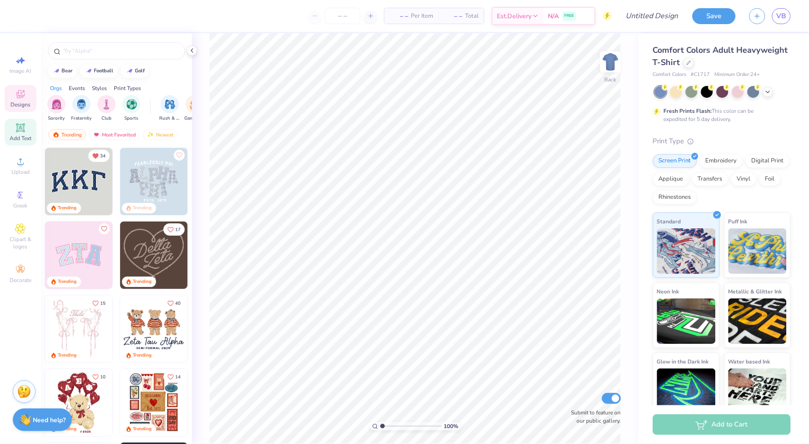
click at [22, 136] on span "Add Text" at bounding box center [21, 138] width 22 height 7
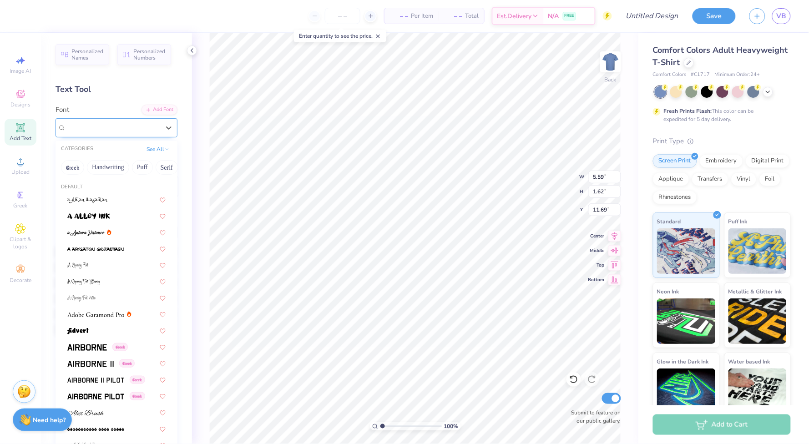
click at [102, 125] on span "Super Dream" at bounding box center [84, 127] width 36 height 10
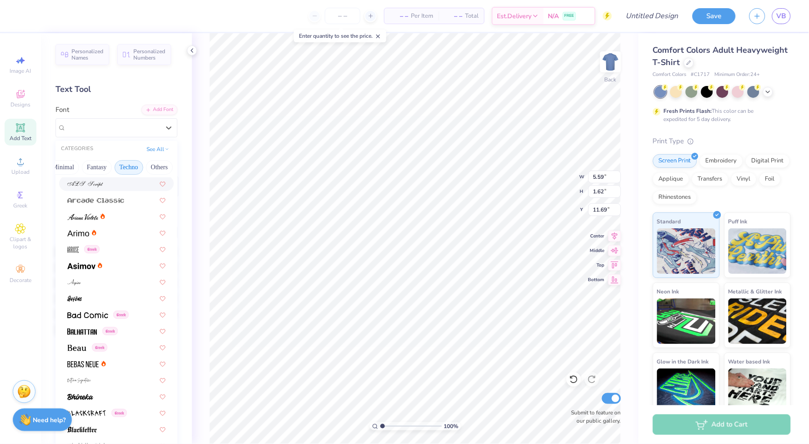
scroll to position [0, 269]
click at [162, 147] on button "See All" at bounding box center [158, 148] width 28 height 9
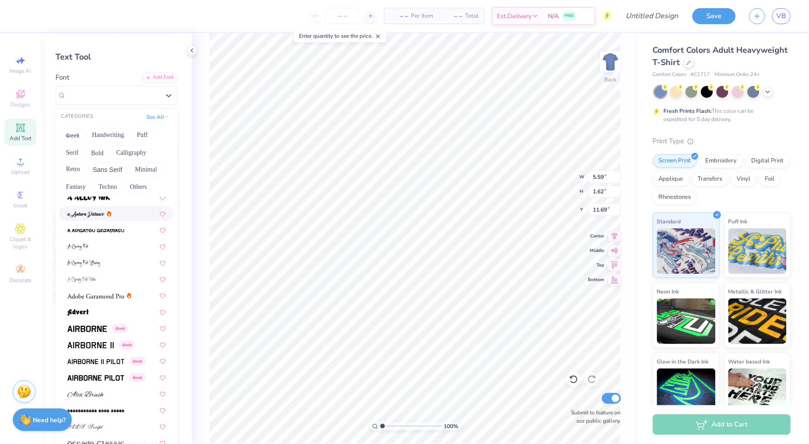
scroll to position [25, 0]
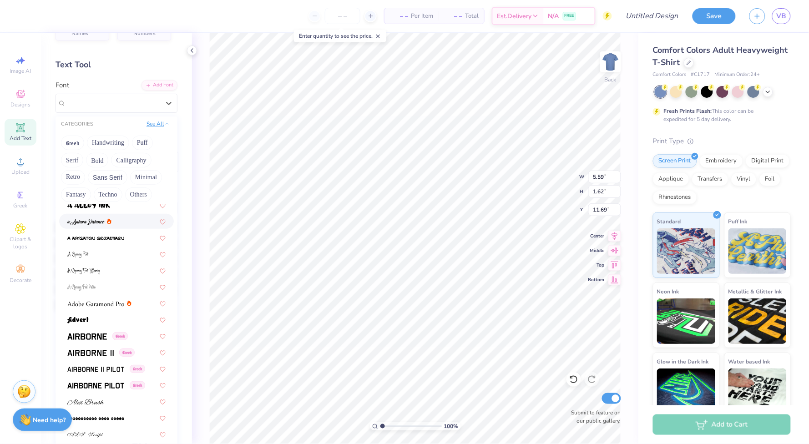
click at [159, 122] on button "See All" at bounding box center [158, 123] width 28 height 9
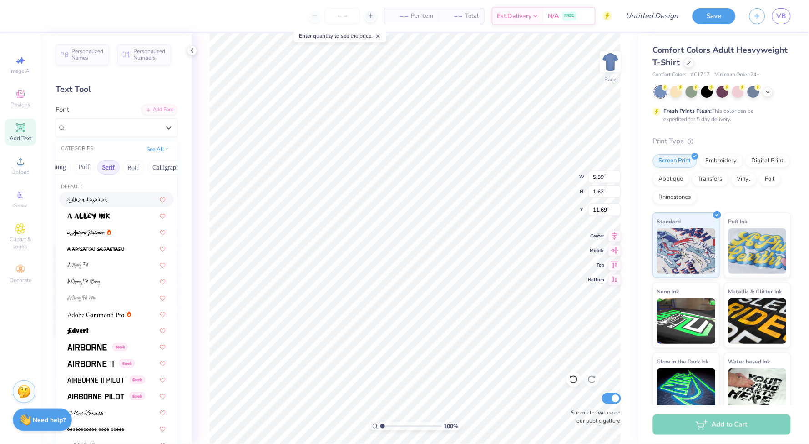
scroll to position [0, 59]
click at [137, 167] on button "Bold" at bounding box center [132, 167] width 22 height 15
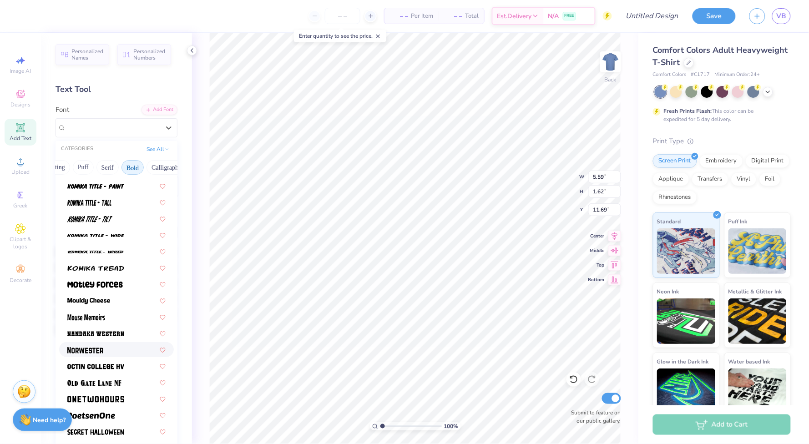
scroll to position [675, 0]
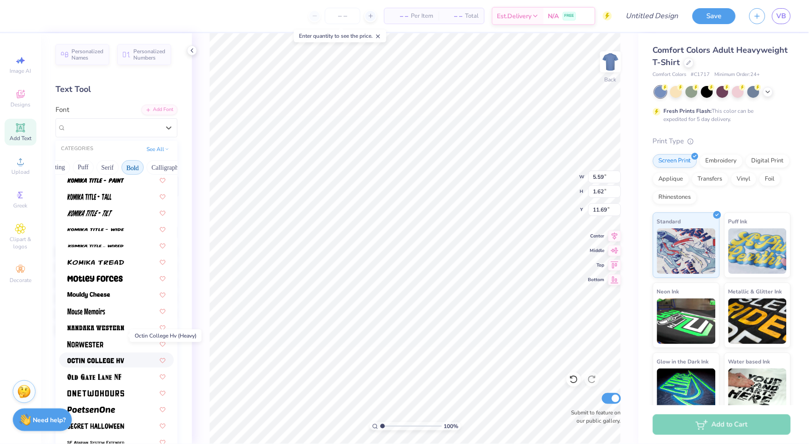
click at [114, 358] on img at bounding box center [95, 361] width 57 height 6
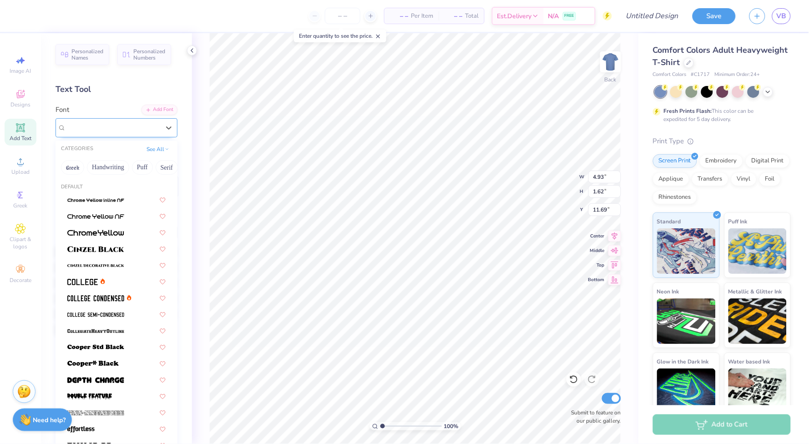
click at [129, 122] on span "Octin College Hv (Heavy)" at bounding box center [103, 127] width 75 height 10
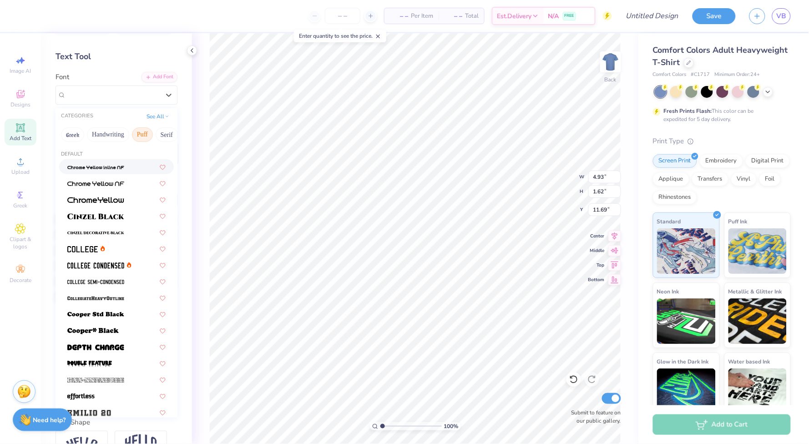
scroll to position [0, 22]
click at [147, 129] on button "Serif" at bounding box center [144, 134] width 22 height 15
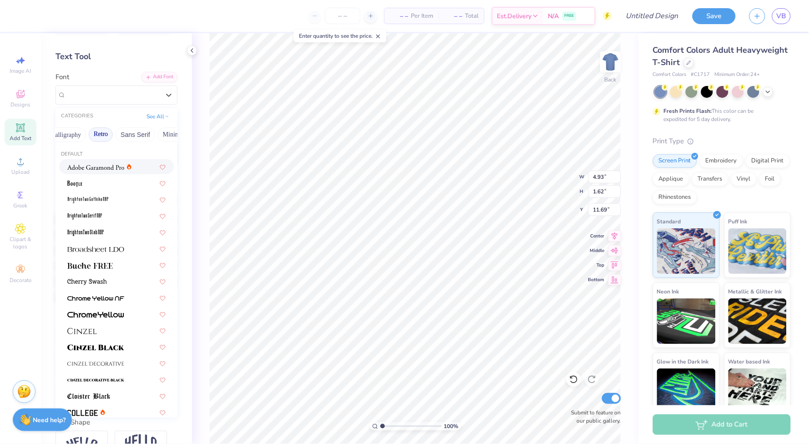
scroll to position [0, 160]
click at [122, 133] on button "Sans Serif" at bounding box center [135, 134] width 40 height 15
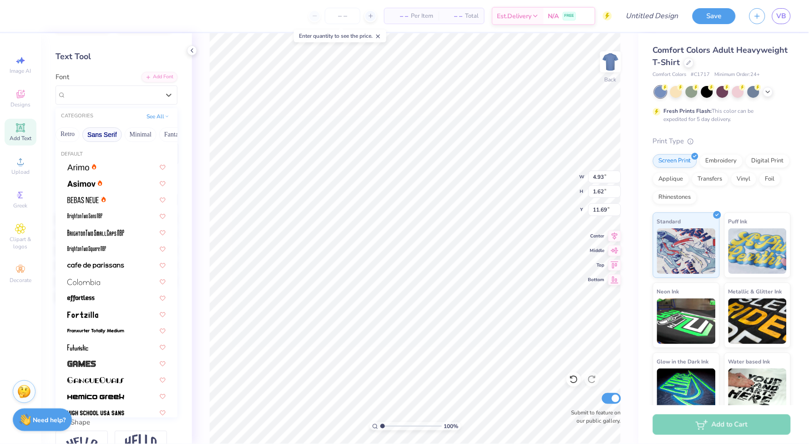
scroll to position [0, 202]
click at [125, 134] on button "Minimal" at bounding box center [132, 134] width 32 height 15
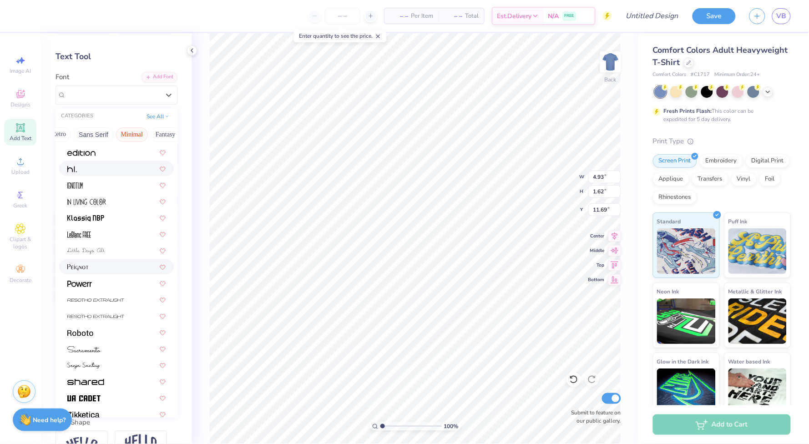
scroll to position [162, 0]
click at [93, 134] on button "Sans Serif" at bounding box center [94, 134] width 40 height 15
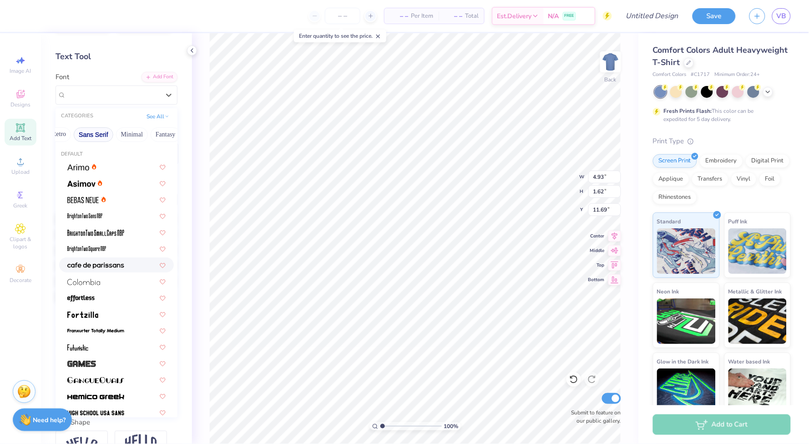
scroll to position [0, 0]
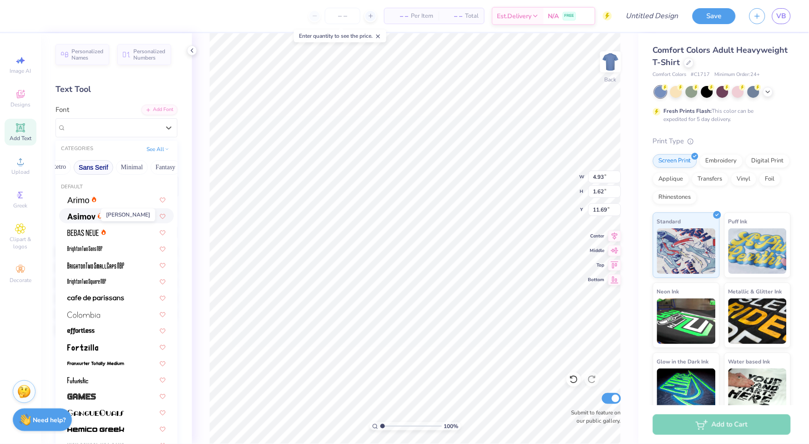
click at [76, 217] on img at bounding box center [81, 216] width 28 height 6
type input "5.53"
type input "1.64"
type input "11.68"
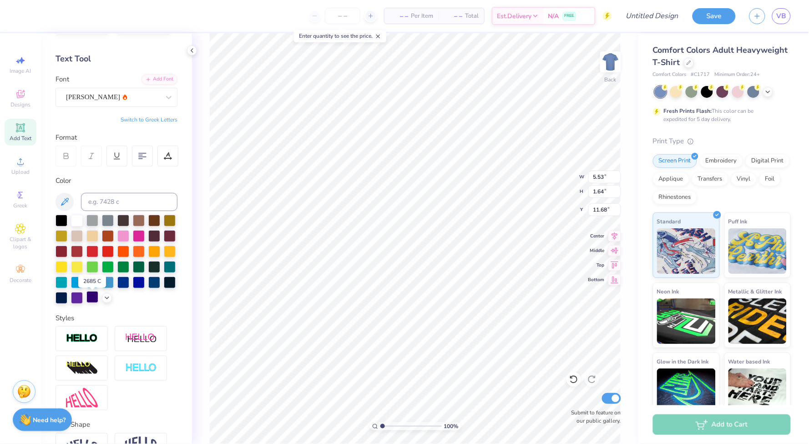
scroll to position [23, 0]
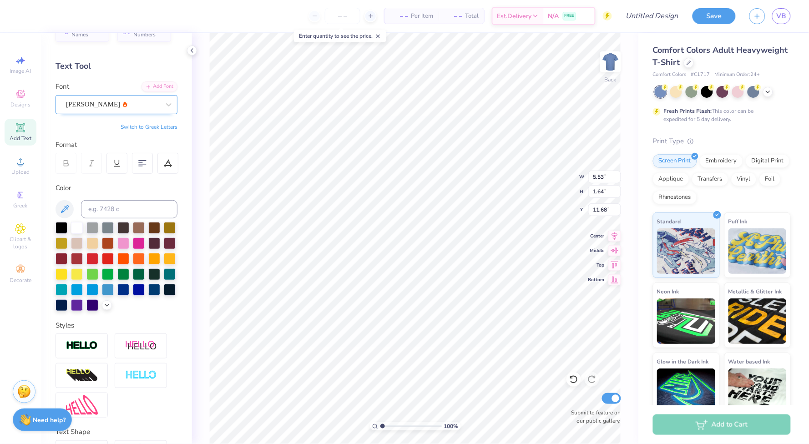
click at [137, 99] on div "[PERSON_NAME]" at bounding box center [113, 104] width 96 height 14
type textarea "DELTA PHI EPSIOLON"
type input "1.09"
type input "14.17"
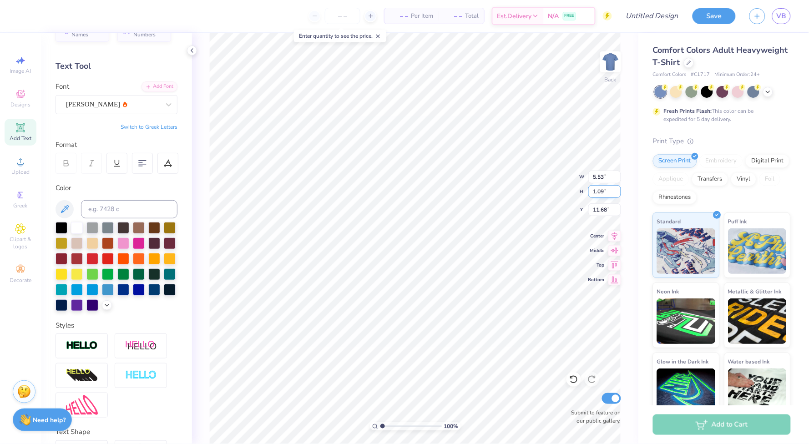
type input "11.96"
click at [615, 192] on input "1.06" at bounding box center [604, 191] width 33 height 13
click at [615, 192] on input "1.05" at bounding box center [604, 191] width 33 height 13
type input "1.04"
click at [617, 192] on input "1.04" at bounding box center [604, 191] width 33 height 13
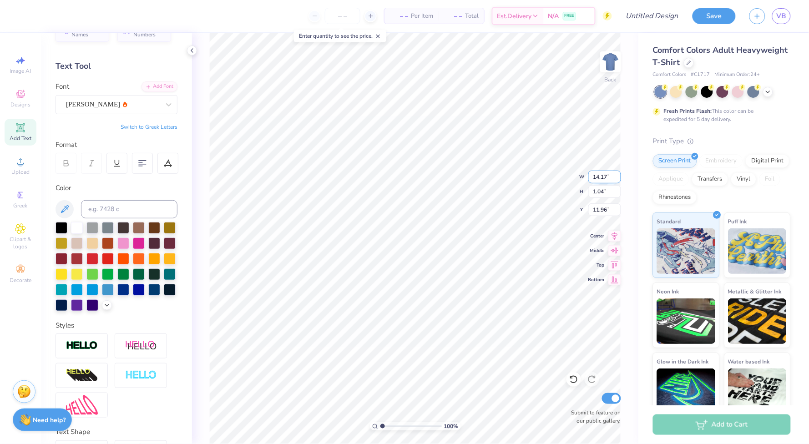
click at [617, 181] on input "14.17" at bounding box center [604, 177] width 33 height 13
type input "13.66"
click at [617, 181] on input "13.66" at bounding box center [604, 177] width 33 height 13
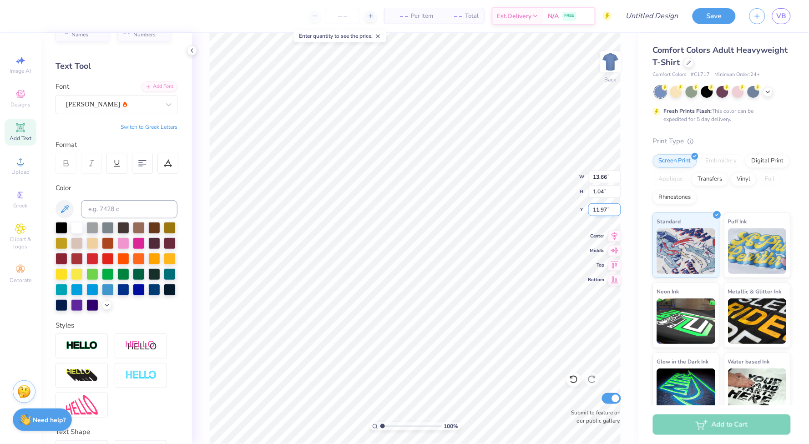
click at [617, 212] on input "11.97" at bounding box center [604, 209] width 33 height 13
type input "11.96"
click at [617, 212] on input "11.96" at bounding box center [604, 209] width 33 height 13
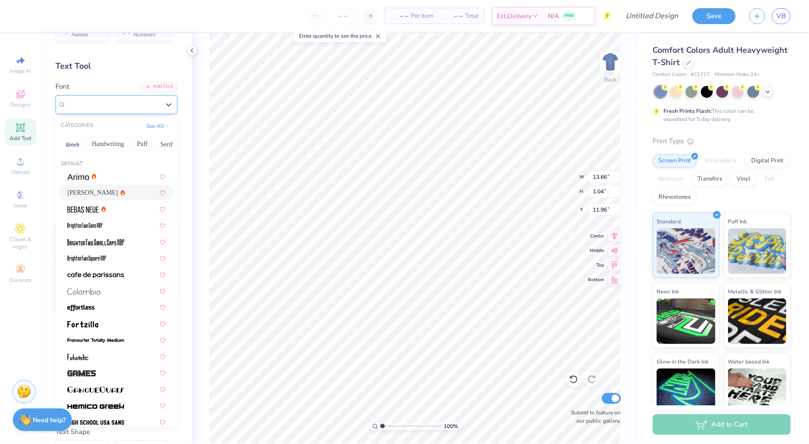
click at [96, 110] on div "[PERSON_NAME]" at bounding box center [113, 104] width 96 height 14
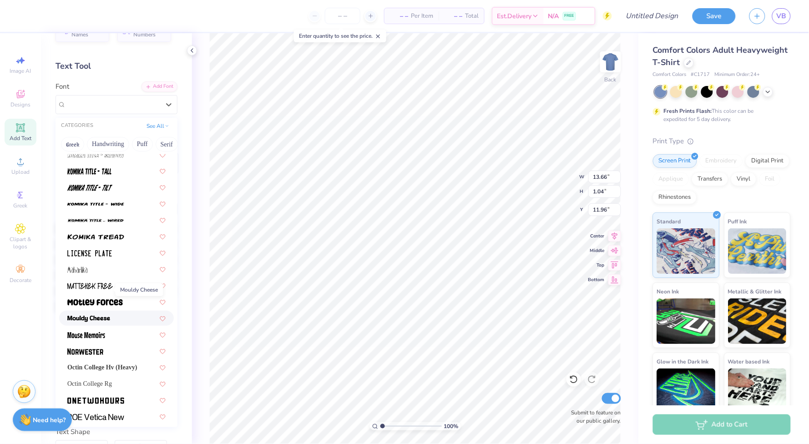
scroll to position [650, 0]
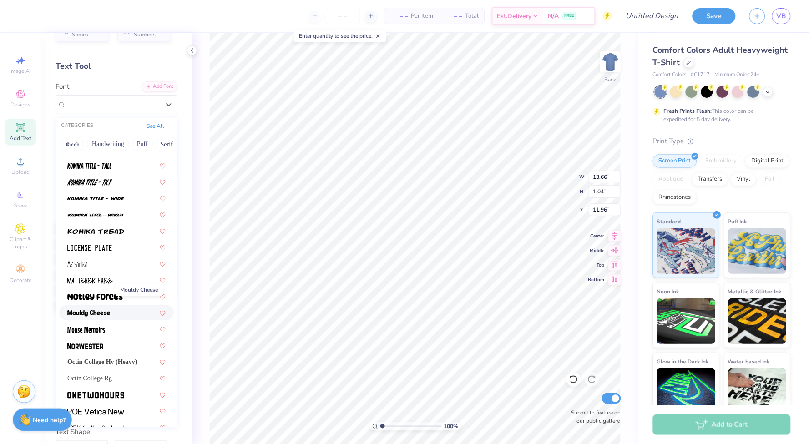
click at [103, 310] on img at bounding box center [88, 313] width 43 height 6
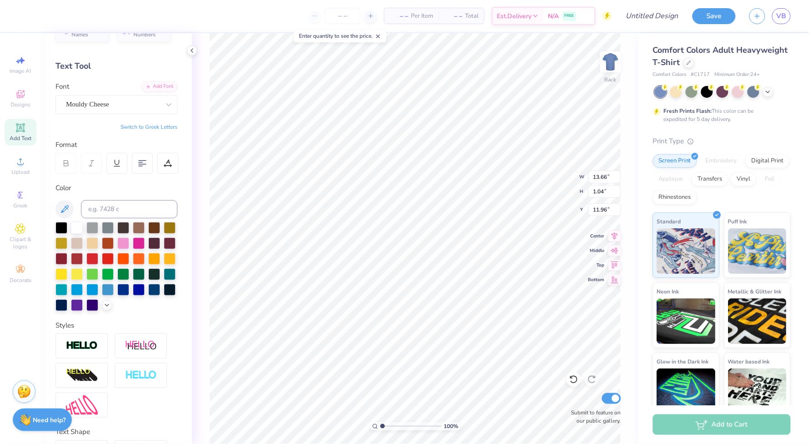
type input "12.45"
type input "1.10"
type input "11.93"
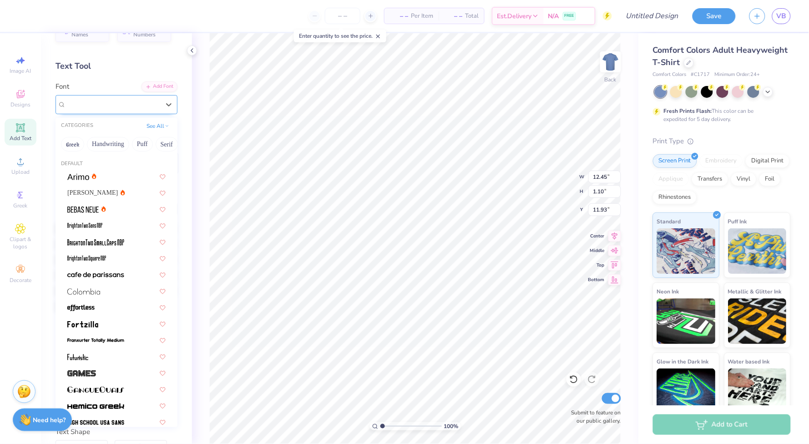
click at [125, 98] on div at bounding box center [113, 104] width 94 height 12
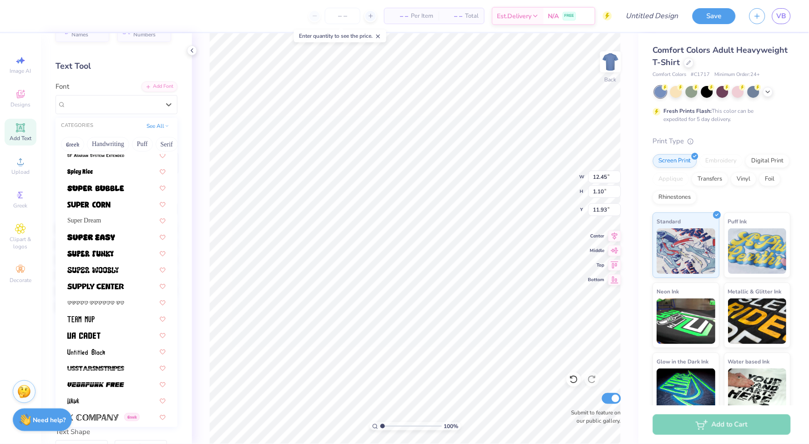
scroll to position [1053, 0]
click at [102, 103] on span "Mouldy Cheese" at bounding box center [87, 104] width 43 height 10
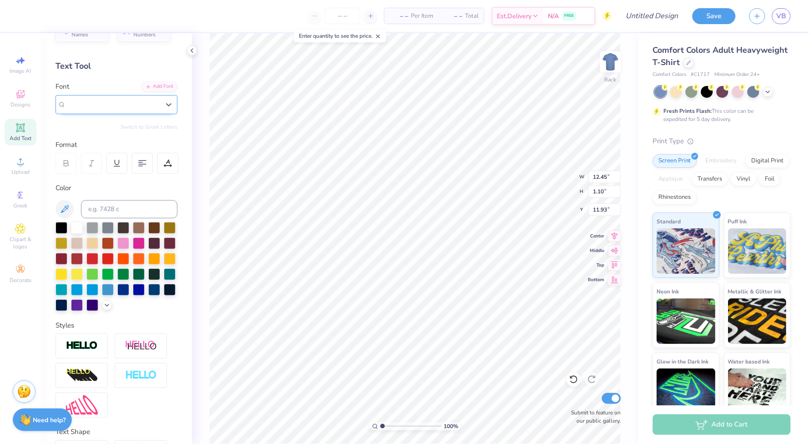
click at [102, 103] on span "Mouldy Cheese" at bounding box center [87, 104] width 43 height 10
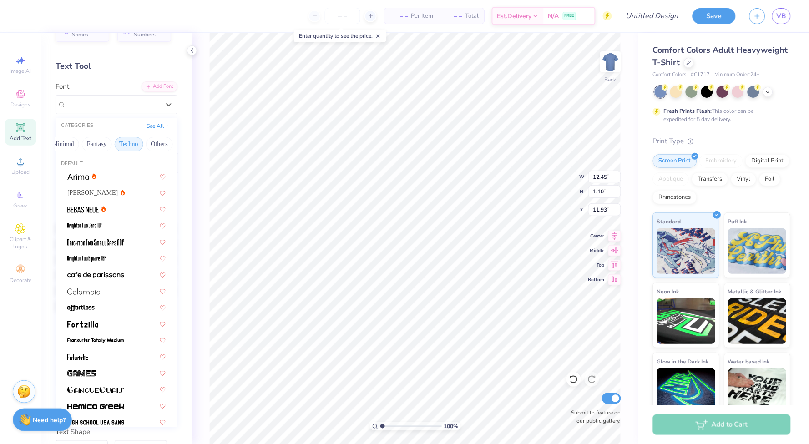
scroll to position [0, 269]
click at [121, 143] on button "Techno" at bounding box center [130, 144] width 29 height 15
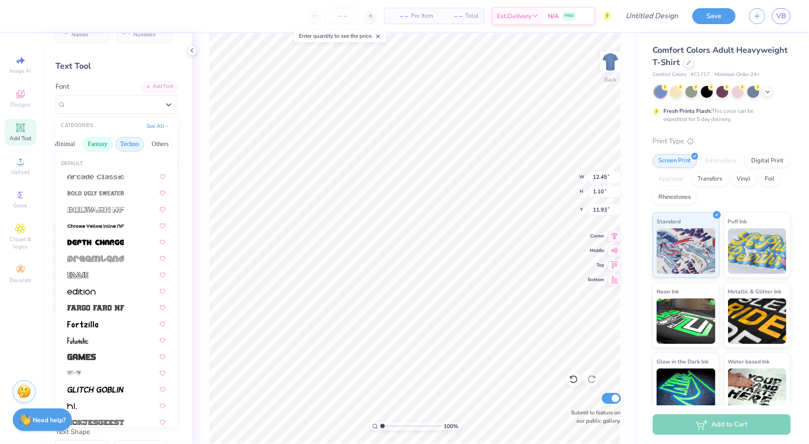
click at [106, 142] on button "Fantasy" at bounding box center [98, 144] width 30 height 15
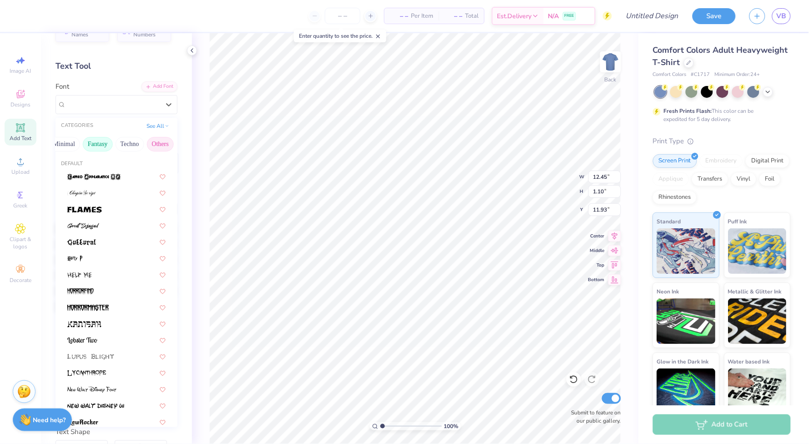
click at [165, 144] on button "Others" at bounding box center [160, 144] width 27 height 15
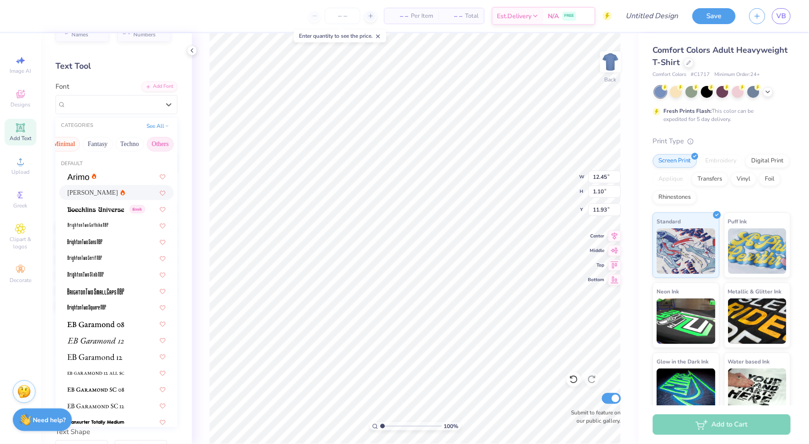
scroll to position [0, 0]
click at [66, 138] on button "Minimal" at bounding box center [64, 144] width 32 height 15
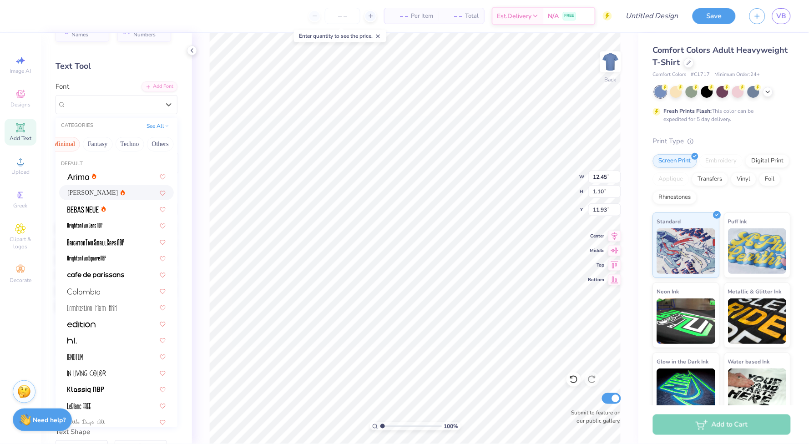
click at [111, 195] on div "[PERSON_NAME]" at bounding box center [116, 193] width 98 height 10
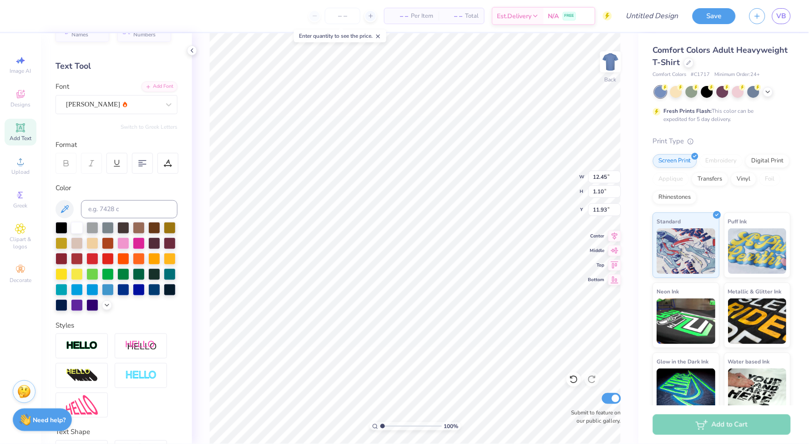
type input "13.66"
type input "1.04"
type input "11.96"
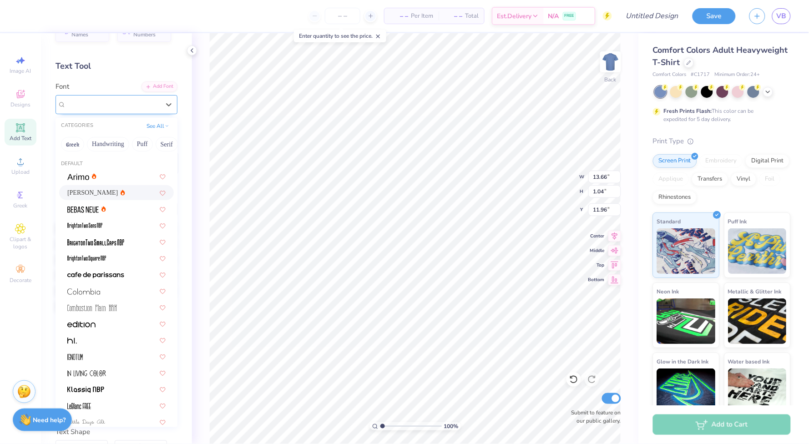
click at [111, 103] on div "[PERSON_NAME]" at bounding box center [113, 104] width 96 height 14
click at [73, 140] on button "Greek" at bounding box center [72, 144] width 23 height 15
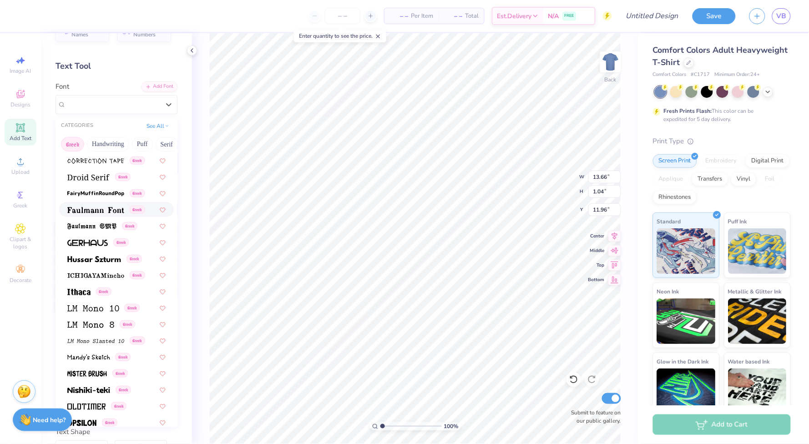
scroll to position [283, 0]
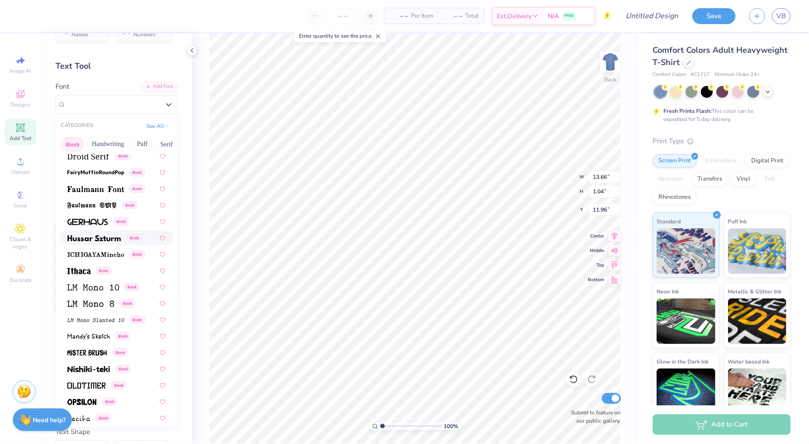
click at [99, 235] on img at bounding box center [94, 238] width 54 height 6
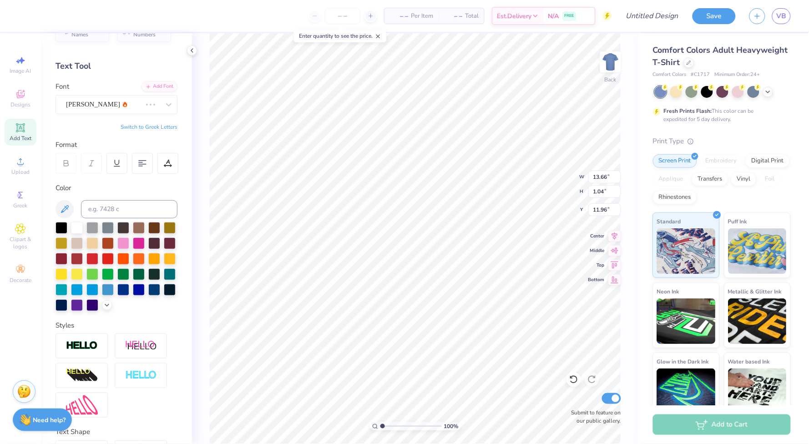
type input "14.17"
type input "1.17"
type input "11.90"
type textarea "DELTA PHI EPSILON"
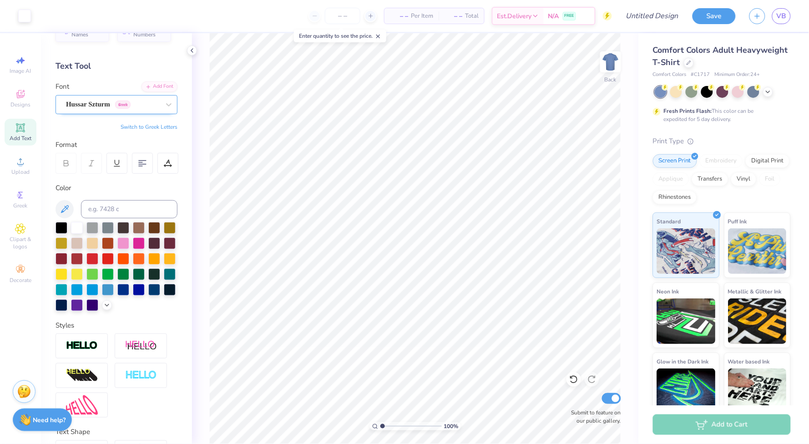
click at [79, 100] on span "Hussar Szturm" at bounding box center [88, 104] width 44 height 10
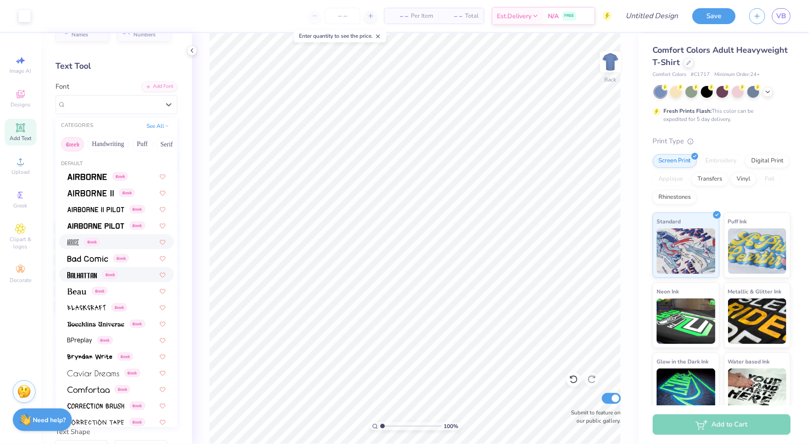
scroll to position [0, 0]
click at [107, 137] on button "Handwriting" at bounding box center [108, 144] width 42 height 15
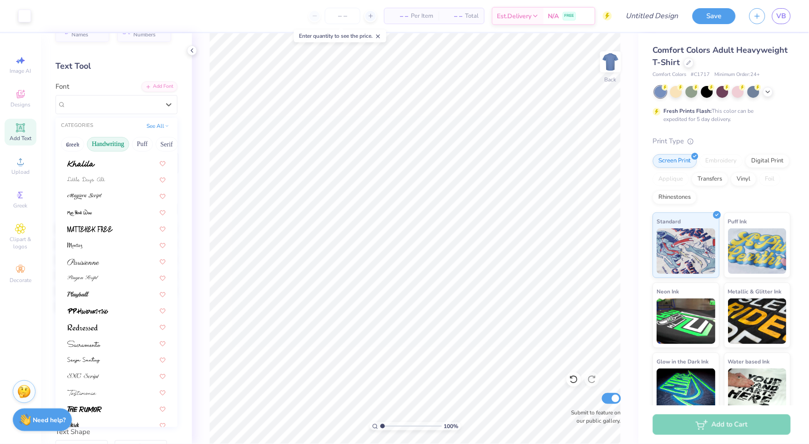
scroll to position [193, 0]
click at [139, 138] on button "Puff" at bounding box center [142, 144] width 21 height 15
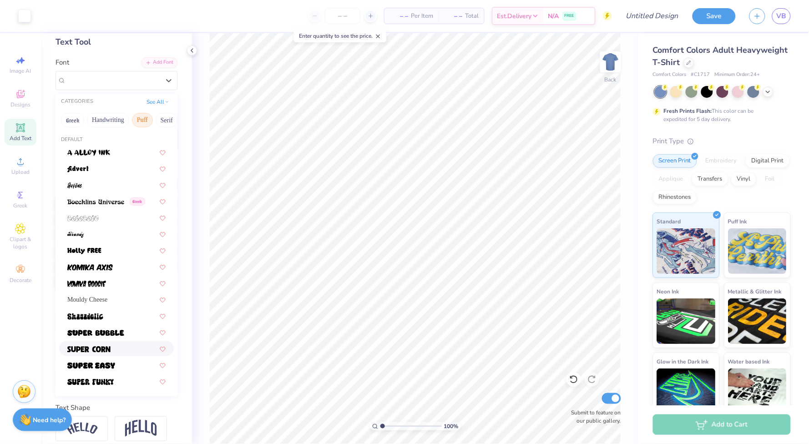
scroll to position [42, 0]
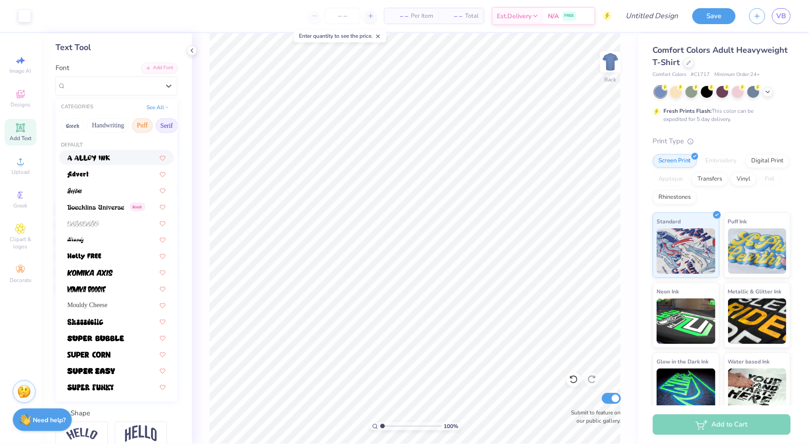
click at [168, 121] on button "Serif" at bounding box center [167, 125] width 22 height 15
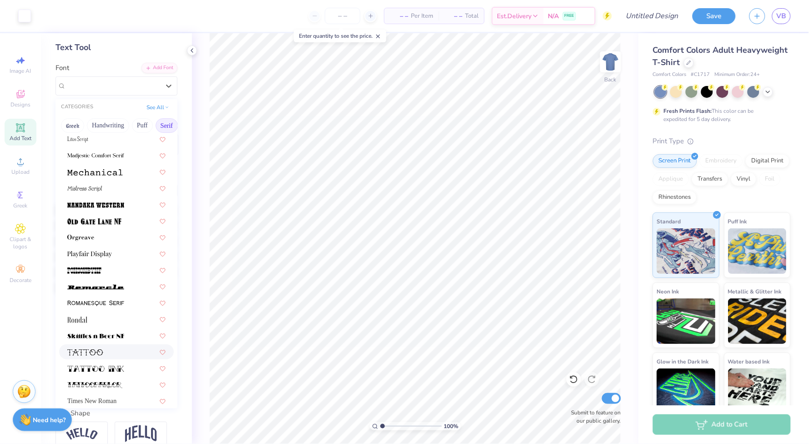
scroll to position [921, 0]
click at [101, 331] on img at bounding box center [95, 334] width 57 height 6
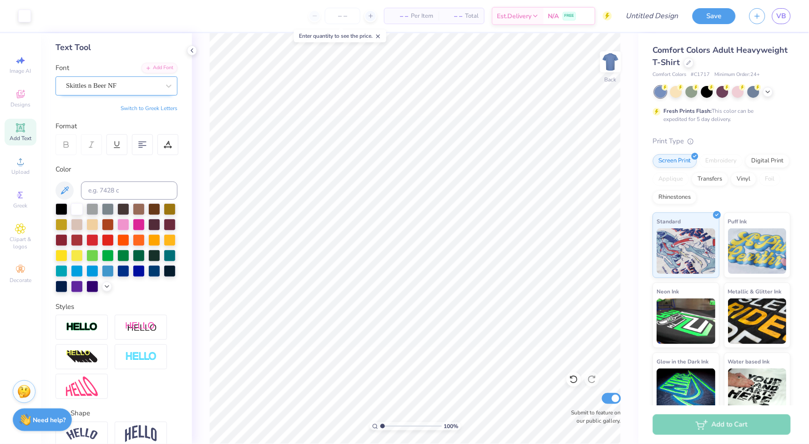
click at [101, 87] on span "Skittles n Beer NF" at bounding box center [91, 86] width 51 height 10
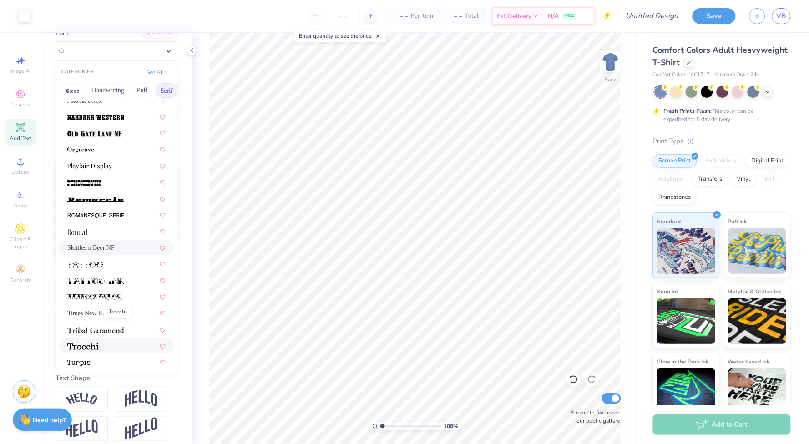
scroll to position [972, 0]
click at [157, 71] on button "See All" at bounding box center [158, 71] width 28 height 9
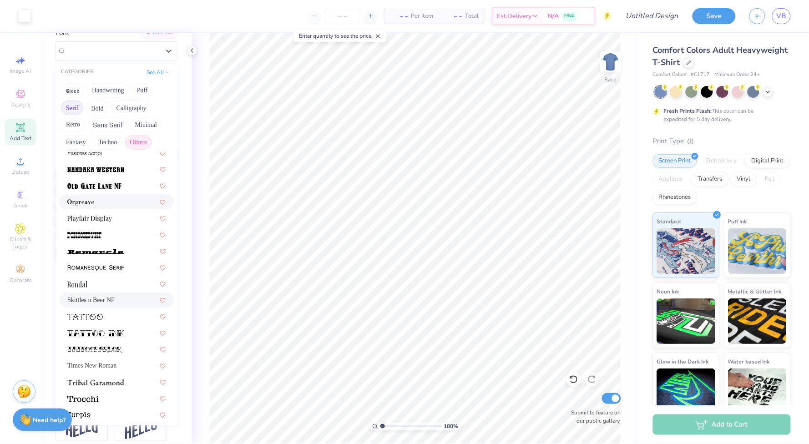
click at [138, 137] on button "Others" at bounding box center [138, 142] width 27 height 15
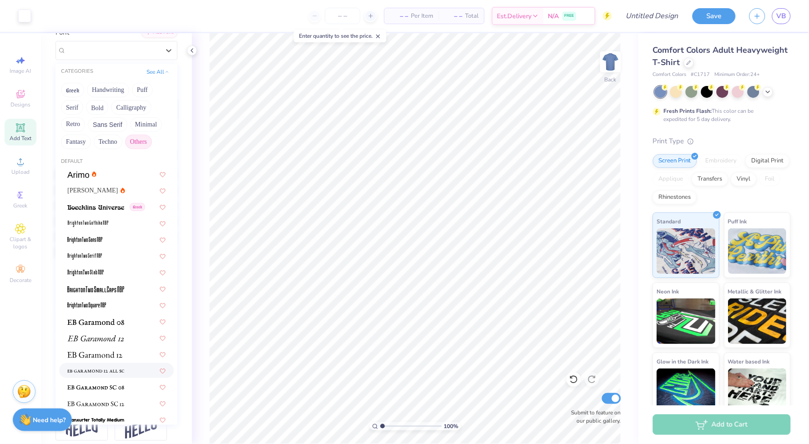
scroll to position [0, 0]
click at [111, 183] on div "[PERSON_NAME]" at bounding box center [116, 190] width 115 height 15
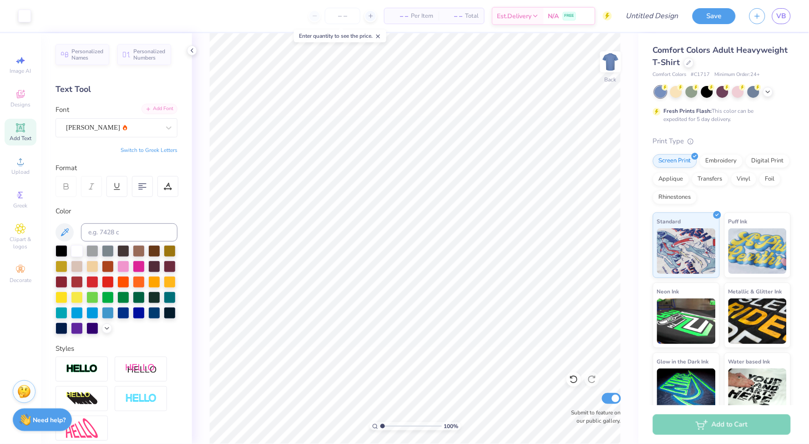
click at [149, 110] on icon at bounding box center [148, 108] width 5 height 5
click at [143, 119] on div "[PERSON_NAME]" at bounding box center [117, 127] width 122 height 19
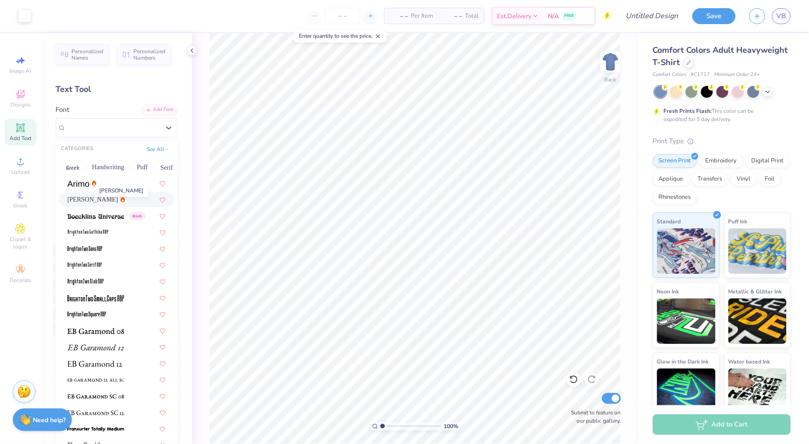
scroll to position [45, 0]
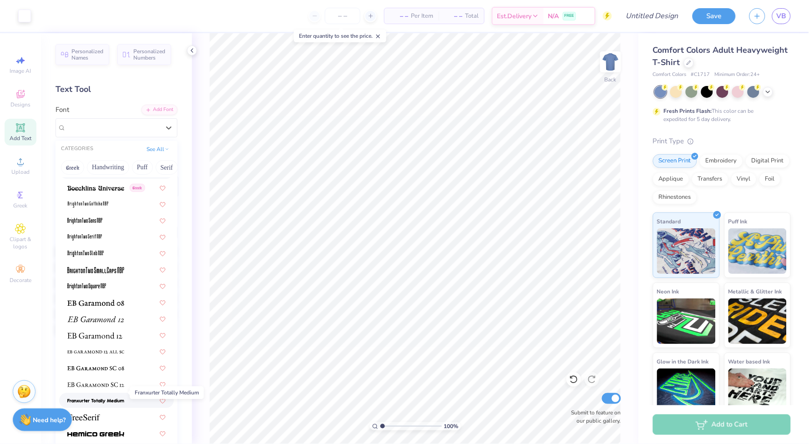
click at [90, 398] on img at bounding box center [95, 401] width 57 height 6
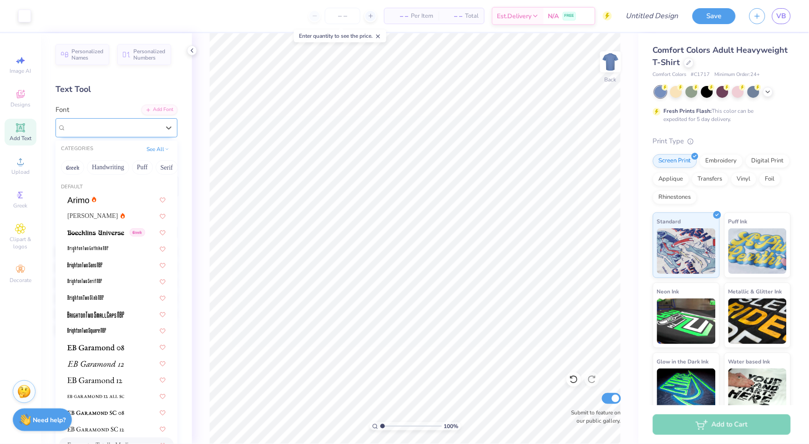
click at [124, 122] on span "Franxurter Totally Medium" at bounding box center [103, 127] width 75 height 10
click at [107, 348] on div at bounding box center [116, 346] width 115 height 15
click at [111, 124] on span "EB Garamond 08 (08 Regular)" at bounding box center [108, 127] width 84 height 10
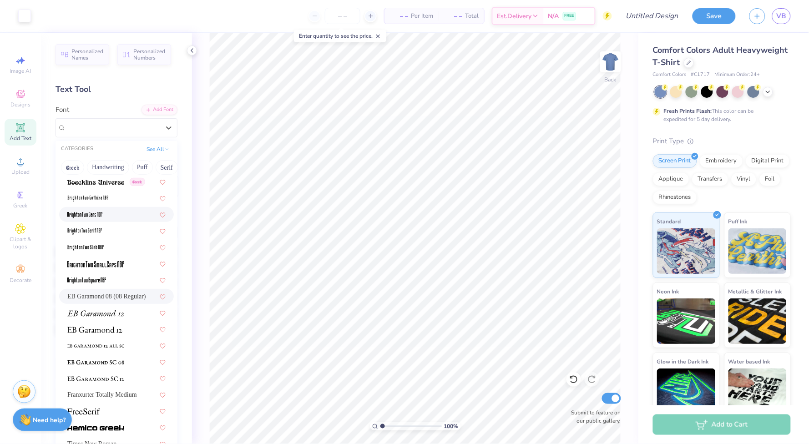
scroll to position [50, 0]
click at [101, 425] on img at bounding box center [95, 428] width 57 height 6
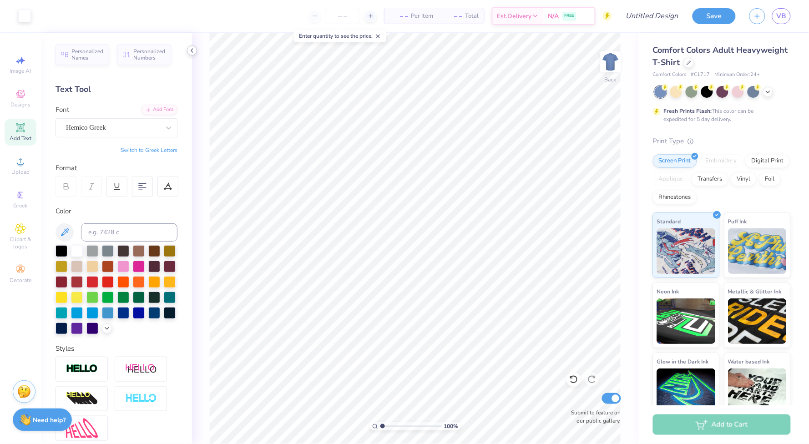
click at [190, 50] on icon at bounding box center [191, 50] width 7 height 7
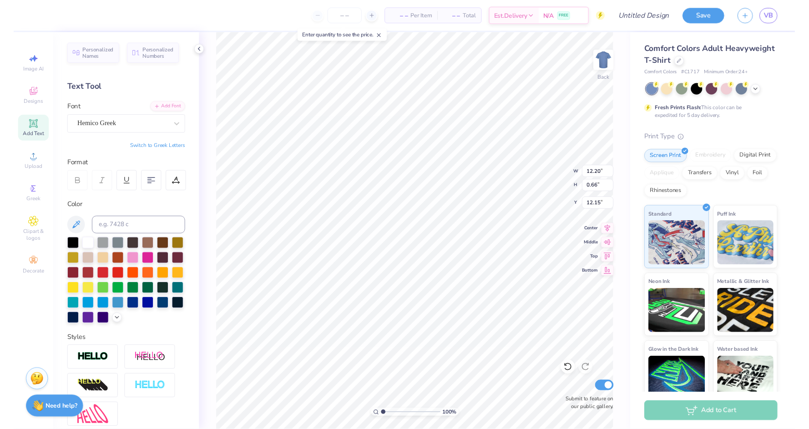
scroll to position [0, 0]
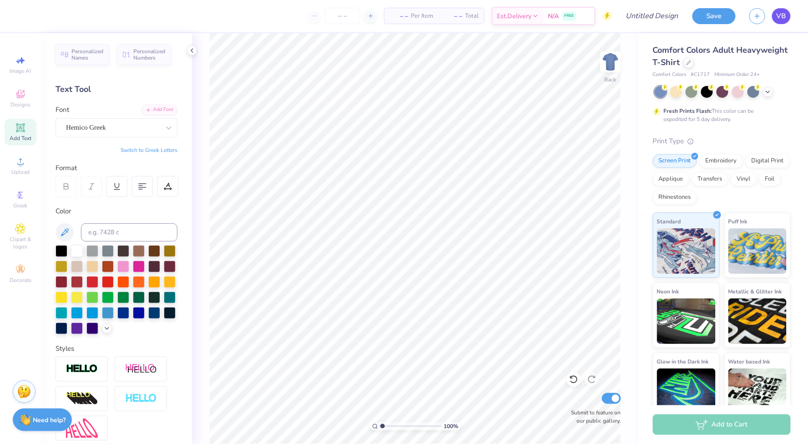
click at [782, 11] on span "VB" at bounding box center [782, 16] width 10 height 10
